Goal: Information Seeking & Learning: Learn about a topic

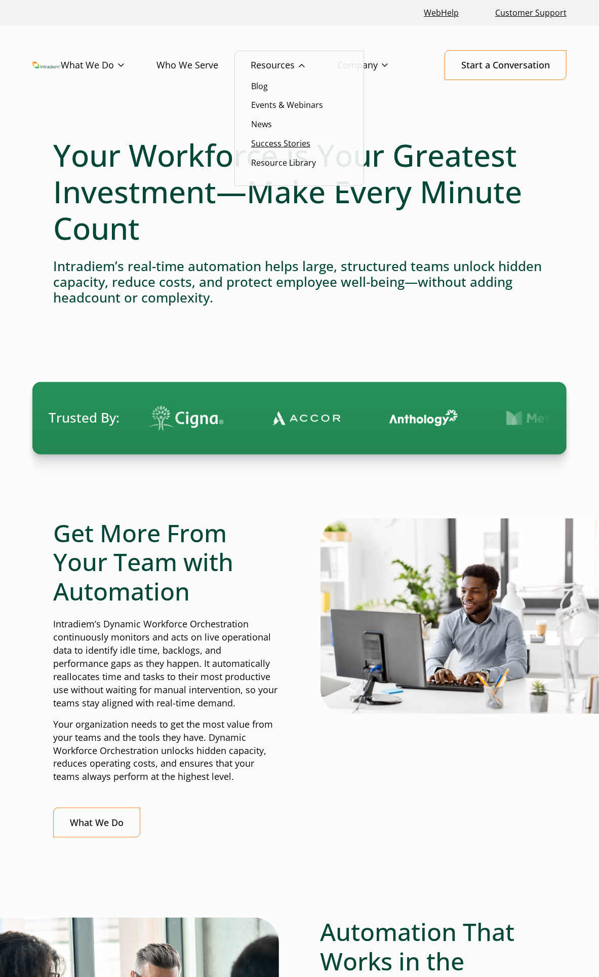
click at [290, 141] on link "Success Stories" at bounding box center [280, 143] width 59 height 11
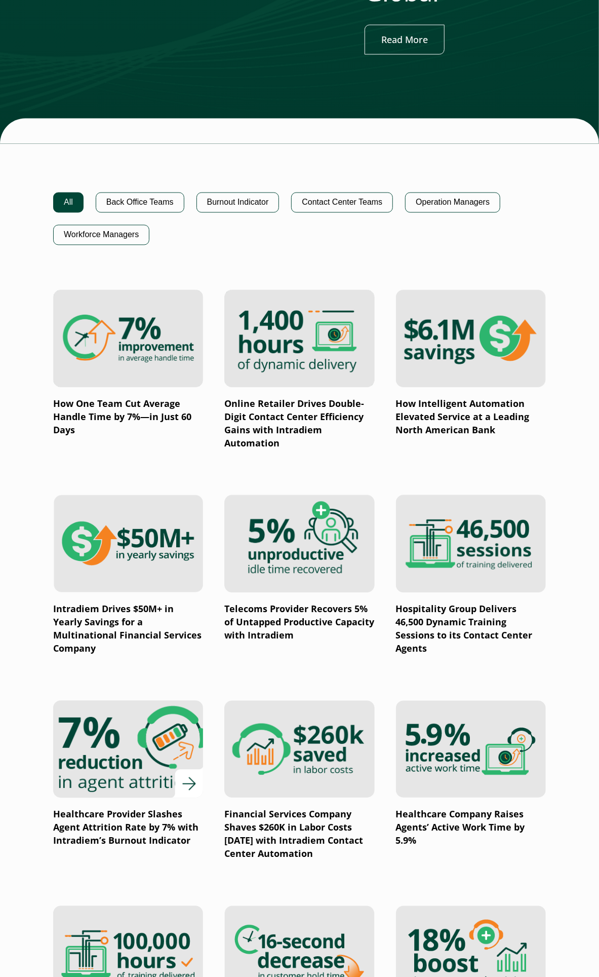
scroll to position [900, 0]
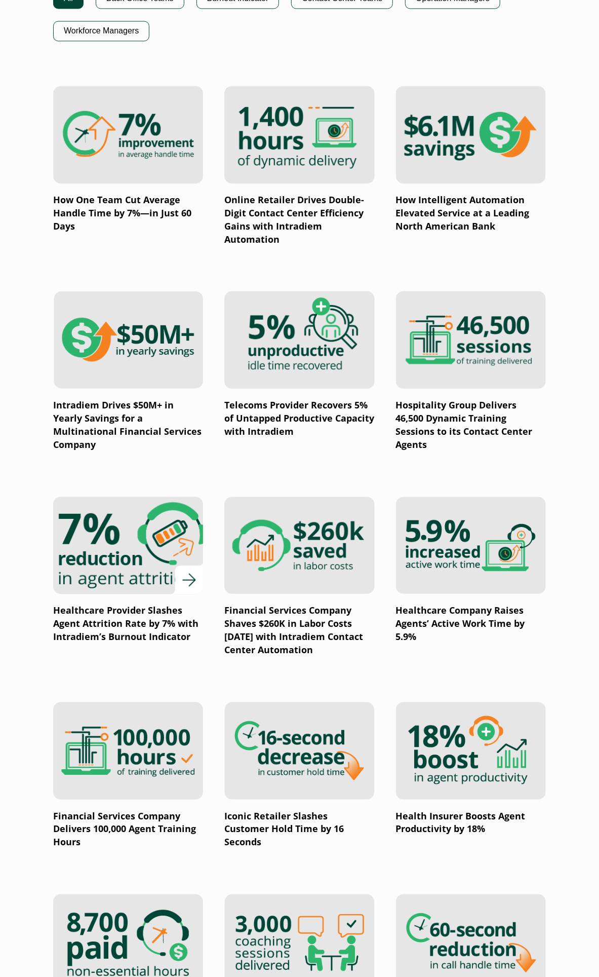
click at [112, 604] on p "Healthcare Provider Slashes Agent Attrition Rate by 7% with Intradiem’s Burnout…" at bounding box center [128, 624] width 150 height 40
